Goal: Information Seeking & Learning: Learn about a topic

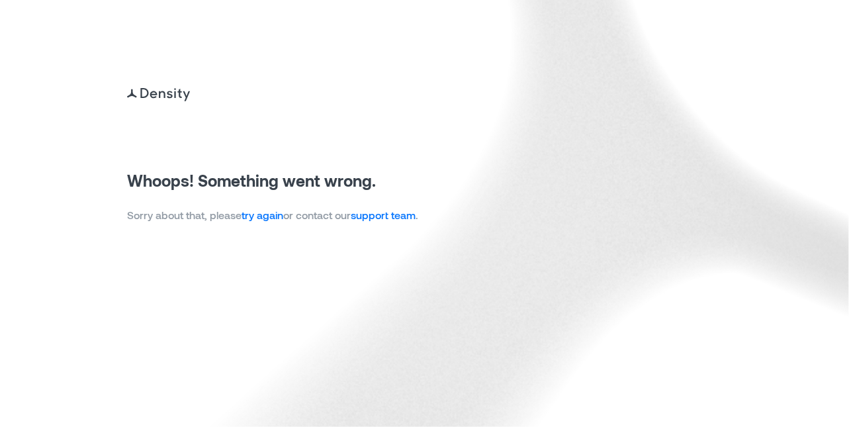
click at [265, 220] on link "try again" at bounding box center [262, 214] width 42 height 13
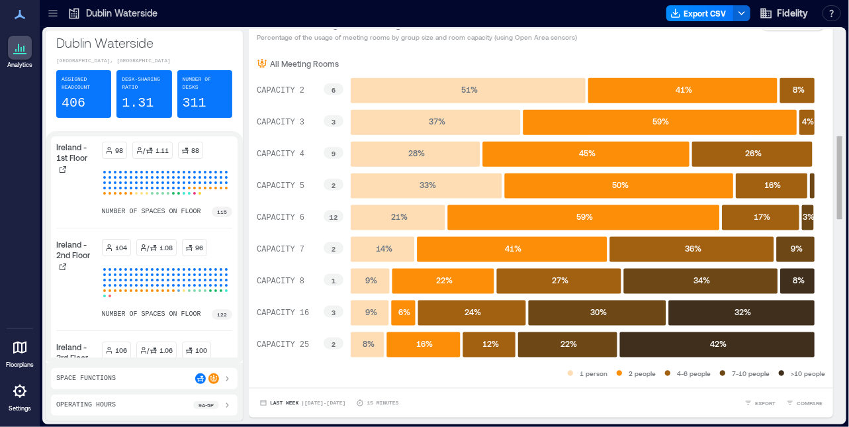
scroll to position [463, 0]
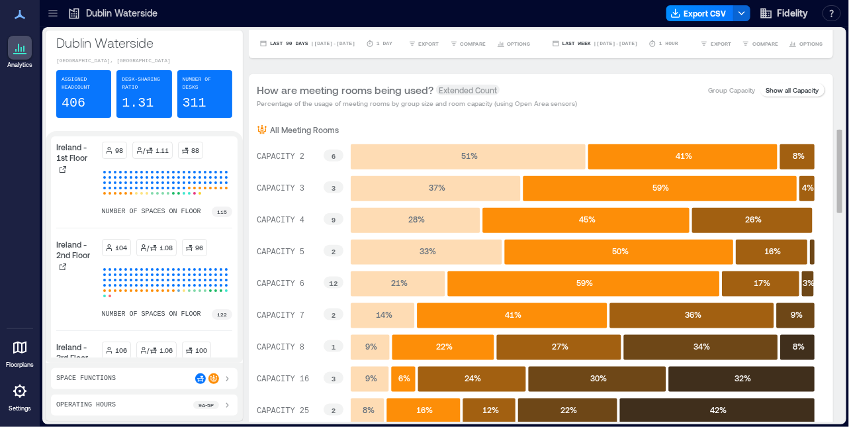
drag, startPoint x: 289, startPoint y: 158, endPoint x: 289, endPoint y: 144, distance: 14.6
click at [289, 144] on icon "CAPACITY 2 6 CAPACITY 3 3 CAPACITY 4 9 CAPACITY 5 2 CAPACITY 6 12 CAPACITY 7 2 …" at bounding box center [536, 284] width 559 height 298
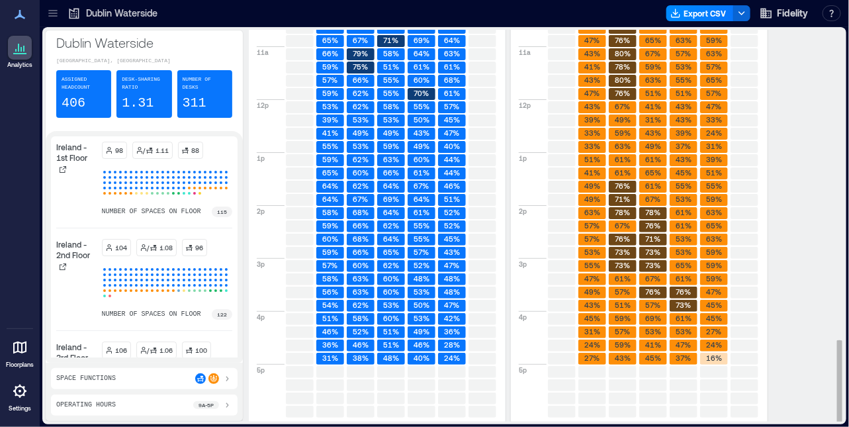
scroll to position [1453, 0]
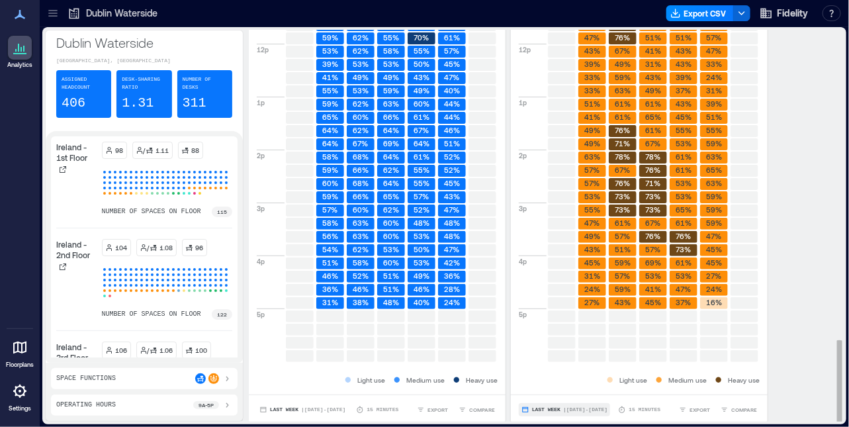
click at [570, 409] on span "| [DATE] - [DATE]" at bounding box center [585, 409] width 44 height 0
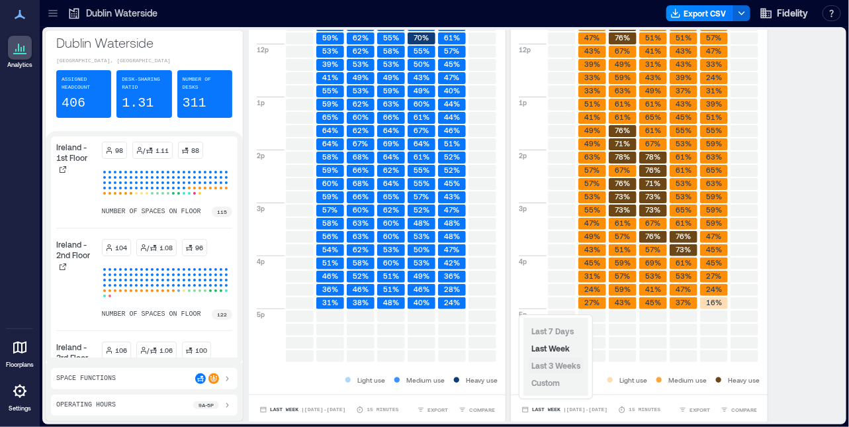
click at [555, 370] on span "Last 3 Weeks" at bounding box center [555, 365] width 49 height 9
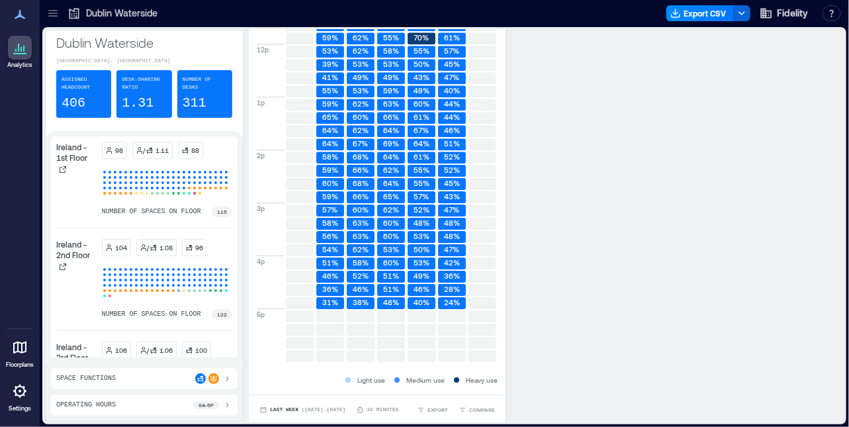
click at [75, 19] on icon at bounding box center [73, 13] width 13 height 13
click at [58, 15] on icon at bounding box center [52, 13] width 13 height 13
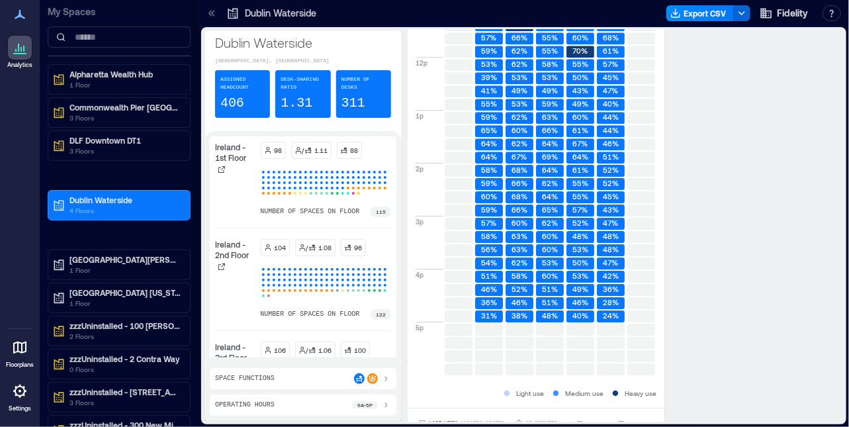
scroll to position [1466, 0]
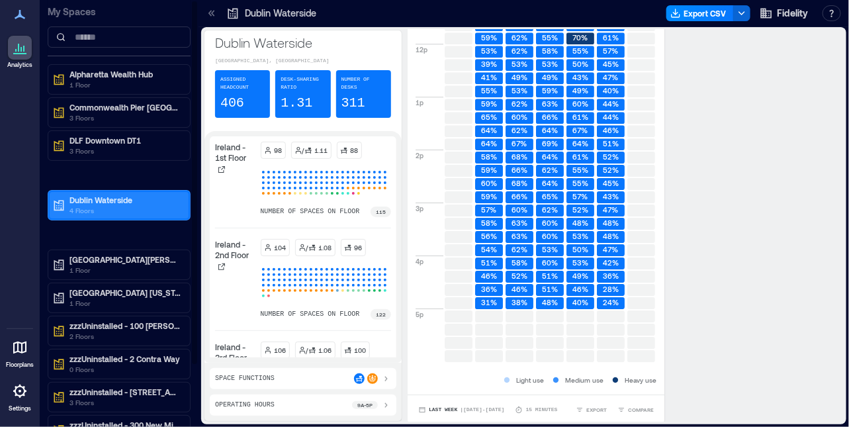
click at [99, 200] on p "Dublin Waterside" at bounding box center [124, 199] width 111 height 11
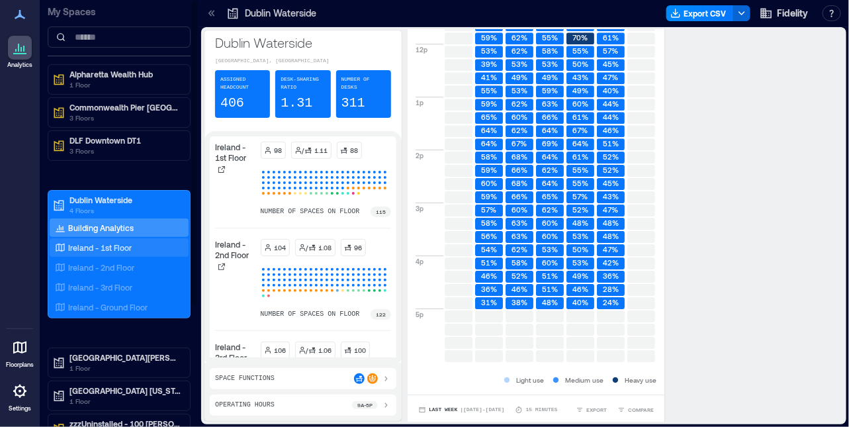
click at [103, 247] on p "Ireland - 1st Floor" at bounding box center [100, 247] width 64 height 11
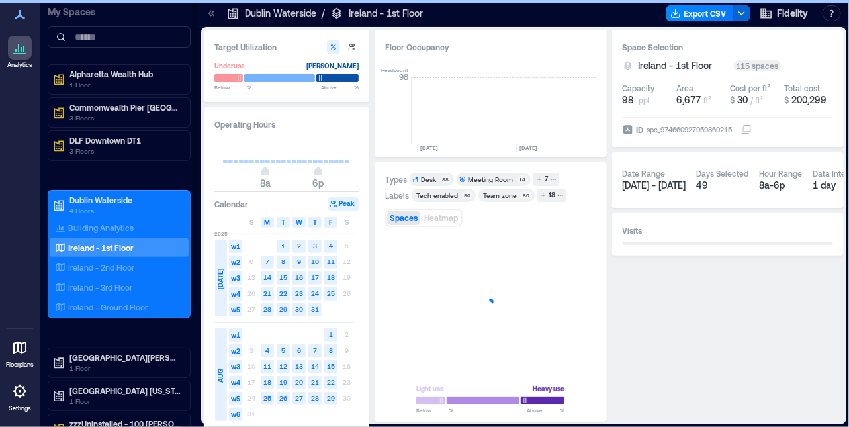
scroll to position [0, 3952]
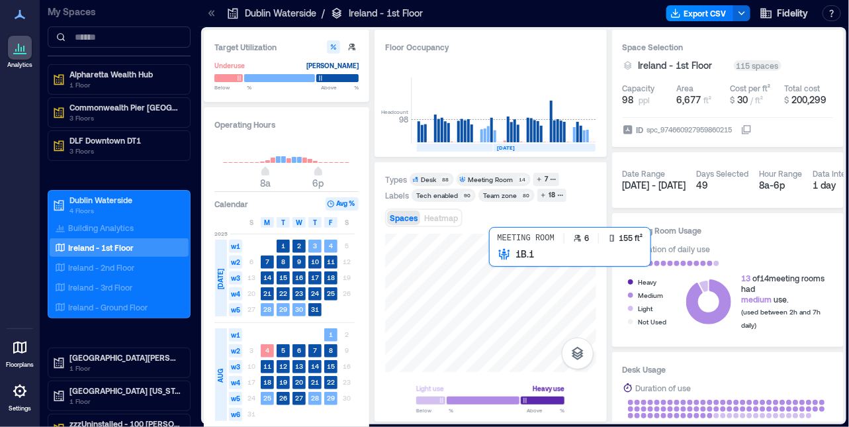
click at [497, 259] on div at bounding box center [490, 303] width 211 height 138
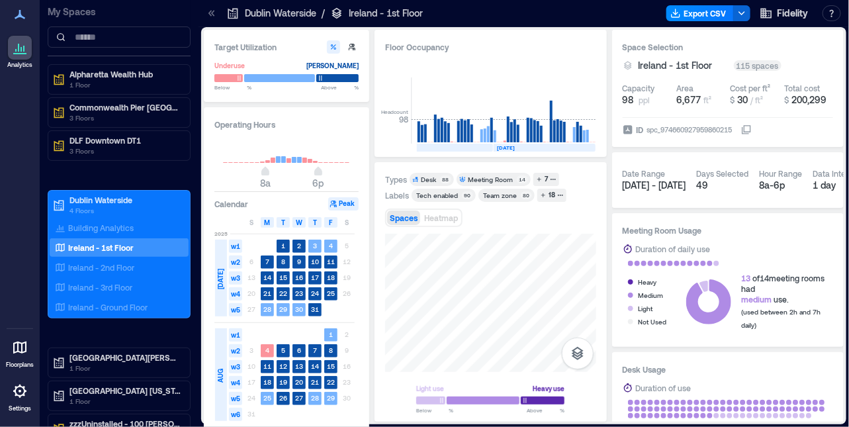
click at [482, 426] on html "Analytics Floorplans Settings My Spaces Alpharetta Wealth Hub [GEOGRAPHIC_DATA]…" at bounding box center [424, 213] width 849 height 427
click at [474, 421] on div "Types Desk 88 Meeting Room 14 7 Labels Tech enabled 90 Team zone 80 18 Spaces H…" at bounding box center [490, 291] width 232 height 259
click at [435, 312] on div at bounding box center [490, 303] width 211 height 138
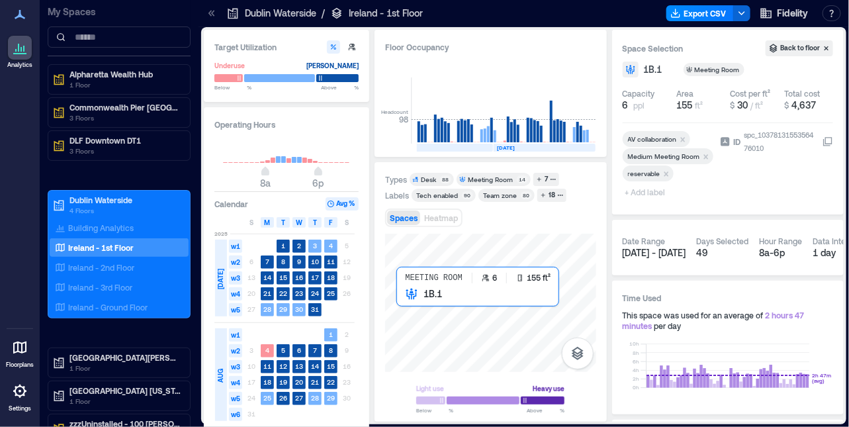
click at [440, 320] on div at bounding box center [490, 303] width 211 height 138
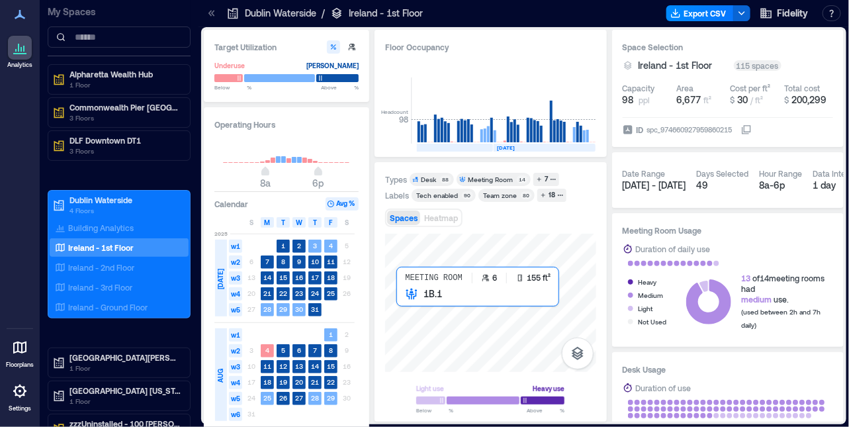
click at [440, 321] on div at bounding box center [490, 303] width 211 height 138
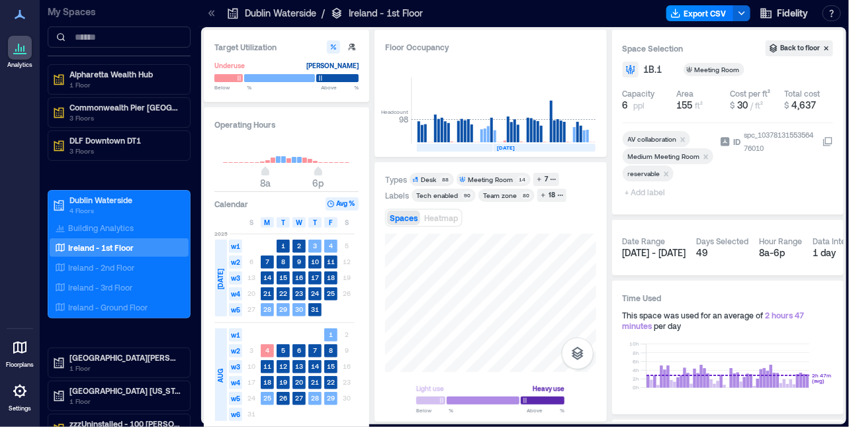
click at [349, 205] on button "Avg %" at bounding box center [341, 203] width 33 height 13
click at [333, 202] on icon "button" at bounding box center [331, 204] width 8 height 8
click at [348, 44] on icon "button" at bounding box center [352, 47] width 8 height 8
click at [327, 48] on button "button" at bounding box center [333, 46] width 13 height 13
type input "**"
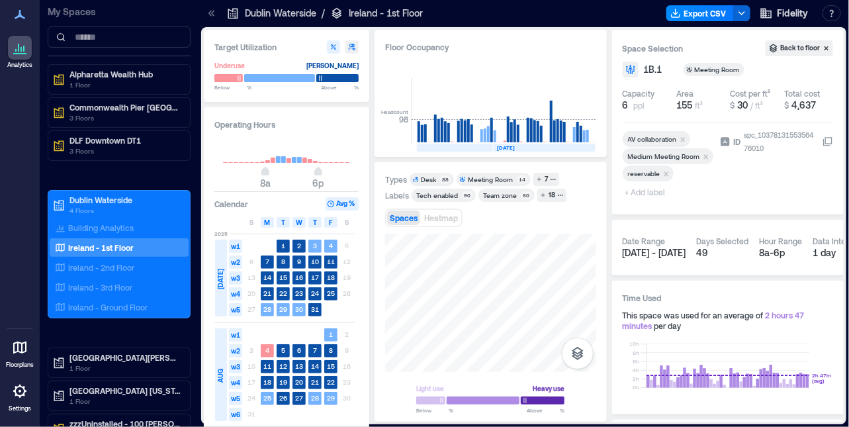
click at [330, 46] on icon "button" at bounding box center [333, 47] width 8 height 8
click at [346, 204] on button "Avg %" at bounding box center [341, 203] width 33 height 13
type input "**"
drag, startPoint x: 265, startPoint y: 174, endPoint x: 273, endPoint y: 174, distance: 8.6
click at [273, 174] on span "10a" at bounding box center [276, 172] width 8 height 5
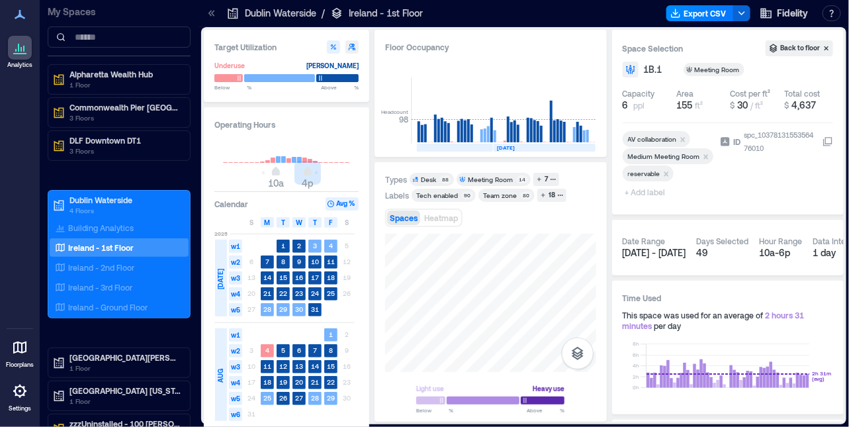
type input "**"
click at [311, 170] on span "5p" at bounding box center [313, 172] width 8 height 5
type input "*"
click at [271, 170] on span "9a" at bounding box center [271, 172] width 8 height 5
click at [339, 204] on button "Avg %" at bounding box center [341, 203] width 33 height 13
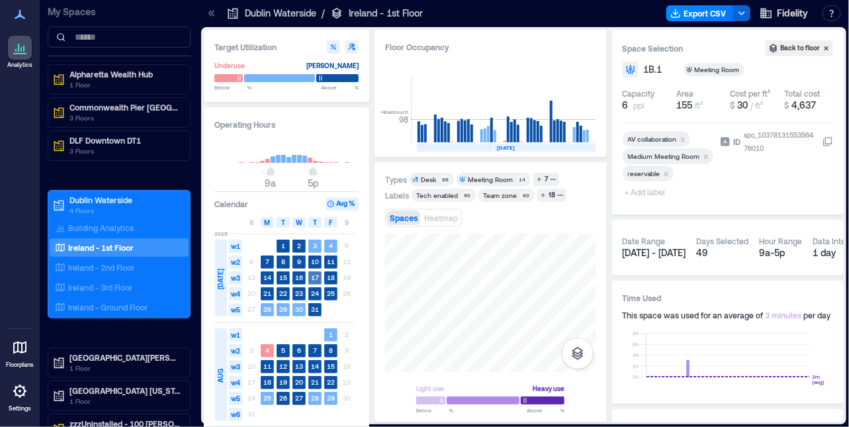
click at [312, 279] on text "17" at bounding box center [315, 277] width 8 height 8
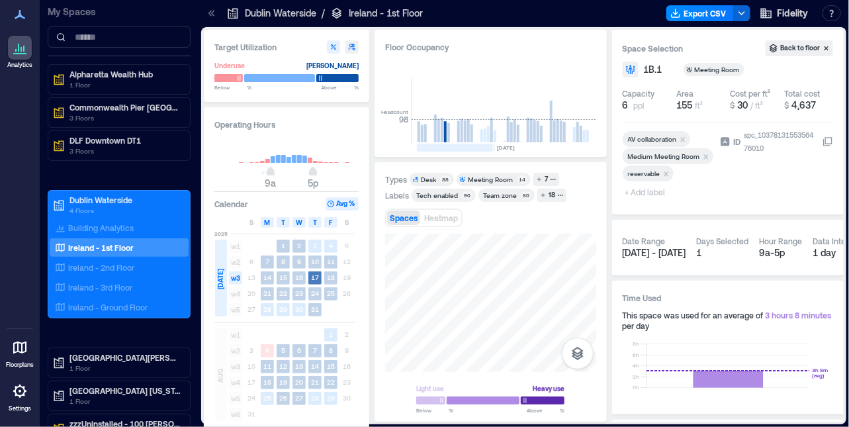
scroll to position [0, 3888]
click at [331, 202] on icon "button" at bounding box center [331, 204] width 8 height 8
drag, startPoint x: 331, startPoint y: 202, endPoint x: 304, endPoint y: 197, distance: 27.0
click at [304, 197] on div "Operating Hours 9a 5p Calendar Avg % S M T W T F S [DATE] w1 1 2 3 4 5 w2 6 7 8…" at bounding box center [286, 303] width 165 height 392
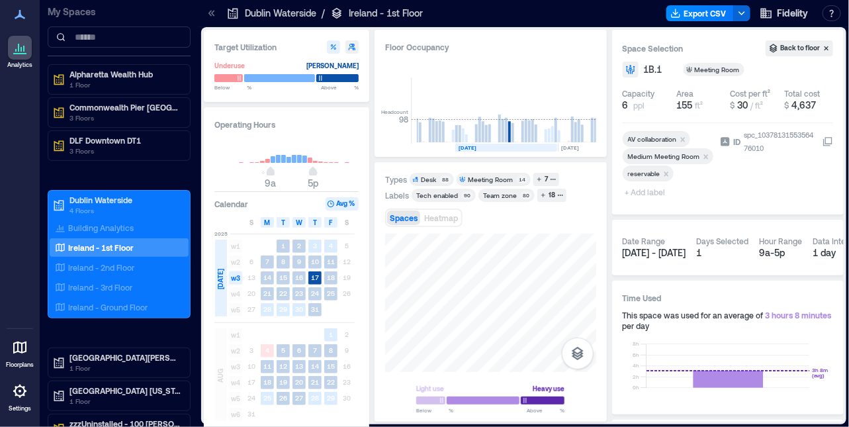
click at [341, 204] on button "Avg %" at bounding box center [341, 203] width 33 height 13
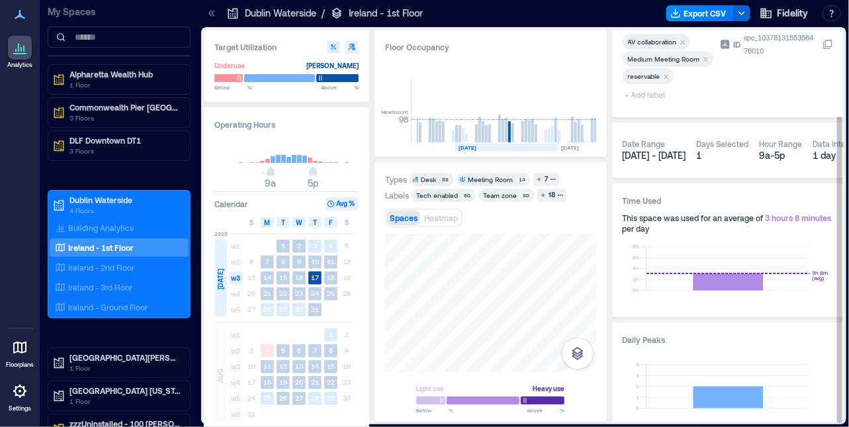
scroll to position [109, 0]
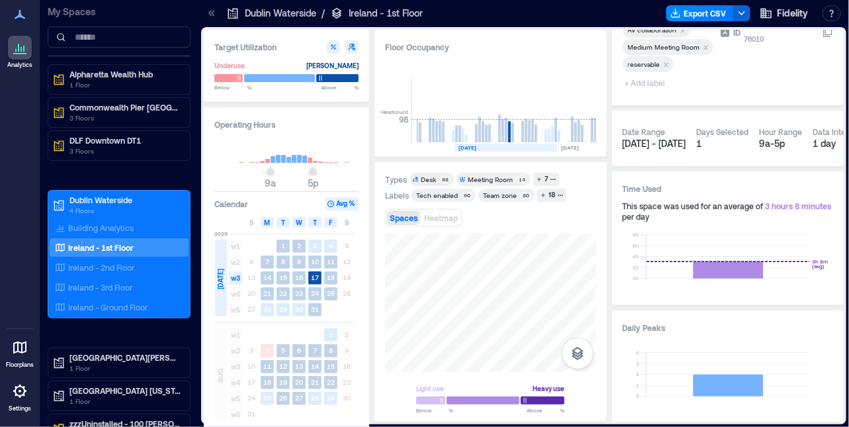
click at [331, 202] on icon "button" at bounding box center [332, 203] width 2 height 2
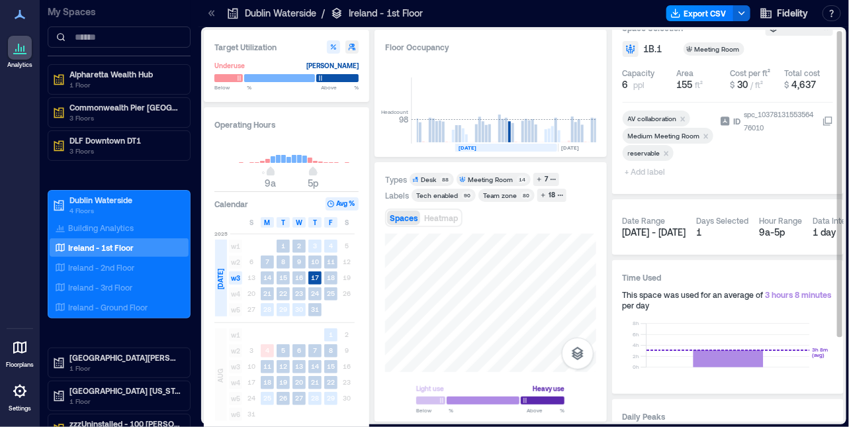
scroll to position [0, 0]
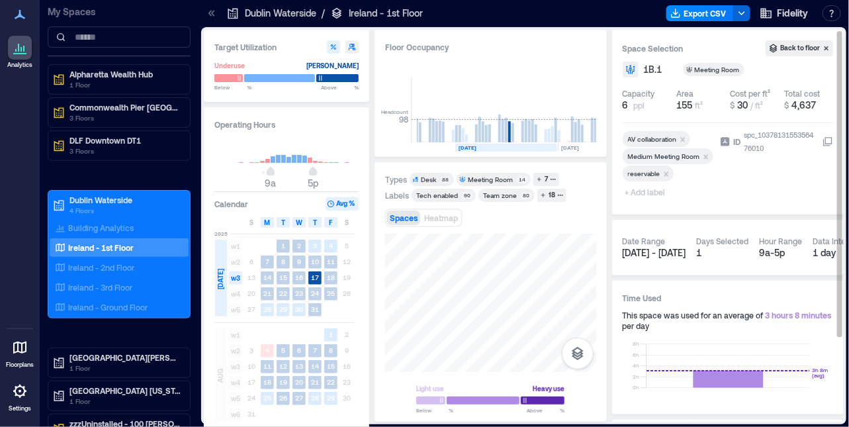
click at [656, 257] on span "[DATE] - [DATE]" at bounding box center [655, 252] width 64 height 11
click at [658, 252] on span "[DATE] - [DATE]" at bounding box center [655, 252] width 64 height 11
click at [787, 54] on button "Back to floor" at bounding box center [798, 48] width 67 height 16
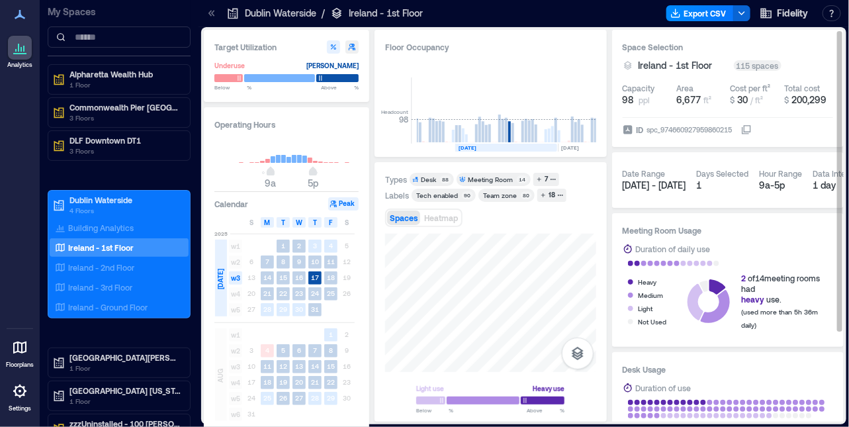
click at [660, 183] on span "[DATE] - [DATE]" at bounding box center [655, 184] width 64 height 11
click at [658, 179] on div "[DATE] - [DATE]" at bounding box center [655, 185] width 64 height 13
click at [627, 181] on span "[DATE] - [DATE]" at bounding box center [655, 184] width 64 height 11
click at [652, 177] on div "Date Range" at bounding box center [644, 173] width 43 height 11
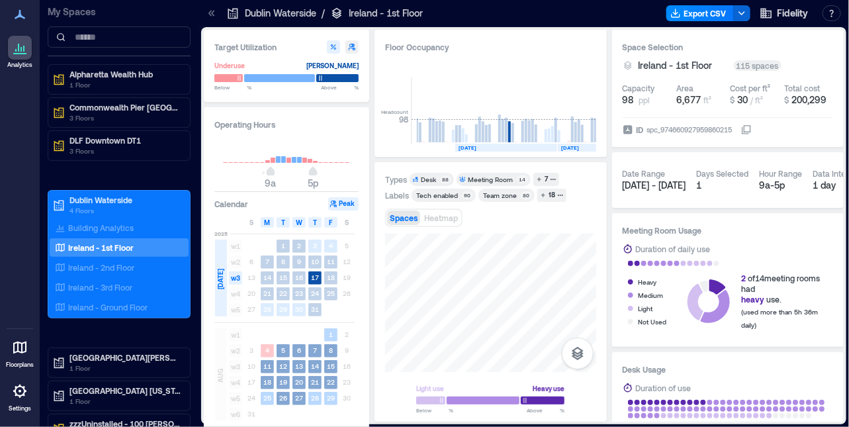
click at [566, 147] on text "[DATE]" at bounding box center [570, 147] width 18 height 7
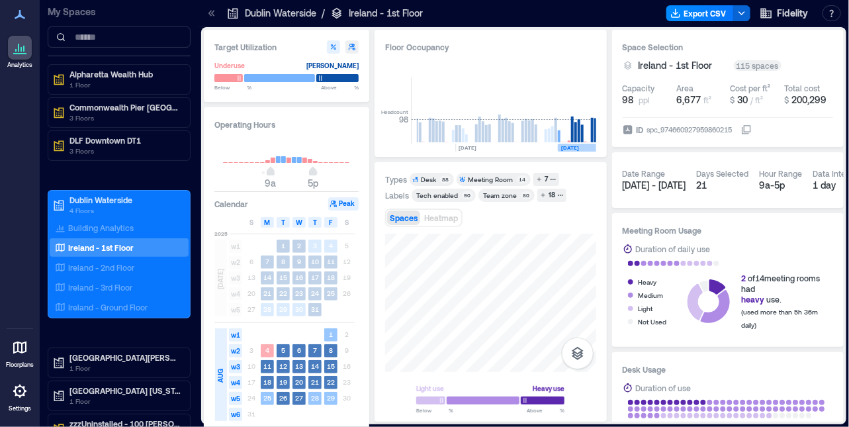
scroll to position [0, 3978]
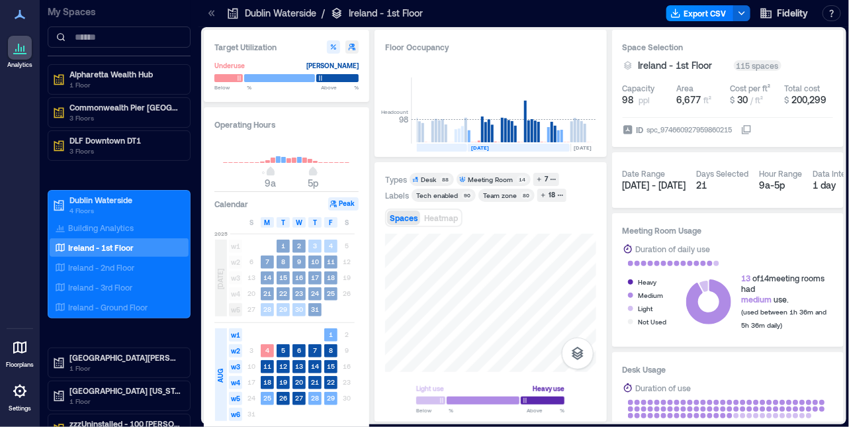
click at [443, 149] on rect at bounding box center [416, 148] width 102 height 8
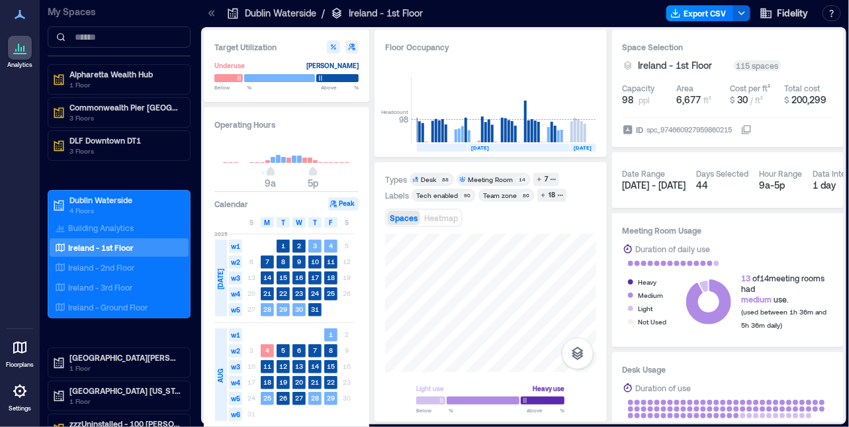
click at [576, 149] on text "[DATE]" at bounding box center [583, 147] width 18 height 7
click at [345, 201] on button "Peak" at bounding box center [343, 203] width 30 height 13
click at [334, 204] on icon "button" at bounding box center [333, 204] width 8 height 8
drag, startPoint x: 334, startPoint y: 204, endPoint x: 293, endPoint y: 200, distance: 41.2
click at [292, 201] on div "Calendar Peak" at bounding box center [286, 203] width 144 height 13
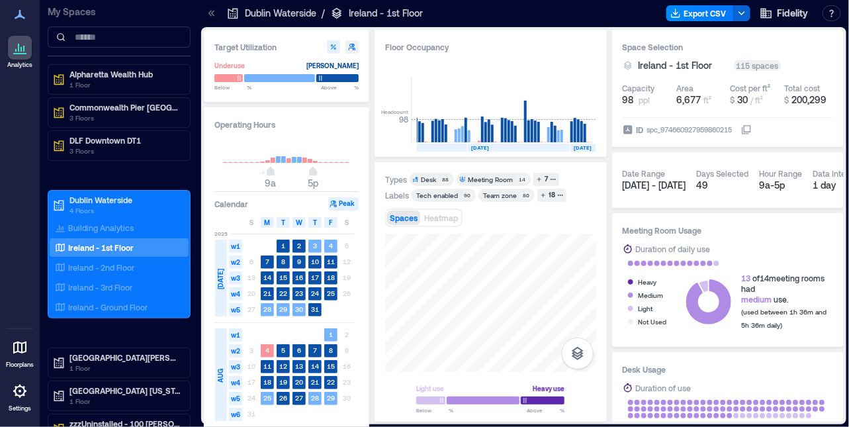
click at [333, 201] on icon "button" at bounding box center [333, 204] width 8 height 8
click at [339, 203] on button "Peak" at bounding box center [343, 203] width 30 height 13
click at [429, 328] on div at bounding box center [490, 303] width 211 height 138
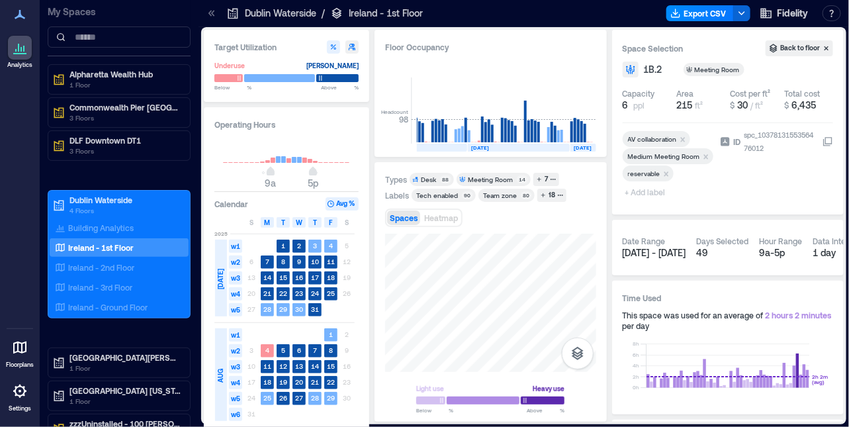
click at [646, 426] on html "Analytics Floorplans Settings My Spaces Alpharetta Wealth Hub [GEOGRAPHIC_DATA]…" at bounding box center [424, 213] width 849 height 427
click at [495, 289] on div at bounding box center [490, 303] width 211 height 138
click at [501, 291] on div at bounding box center [490, 303] width 211 height 138
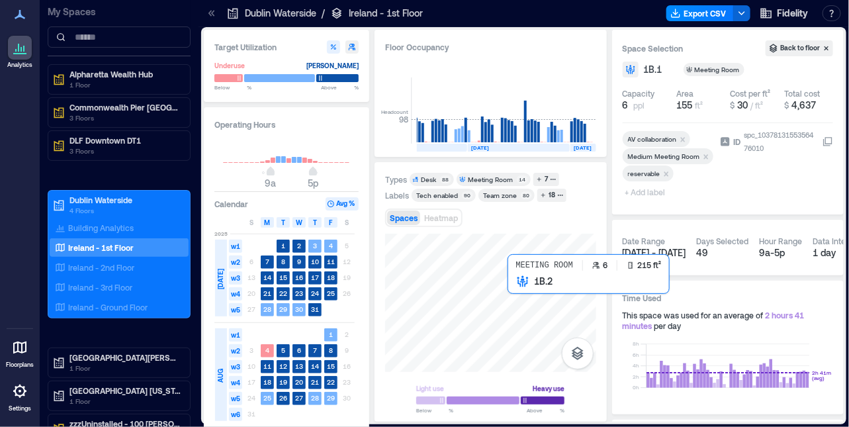
click at [516, 291] on div at bounding box center [490, 303] width 211 height 138
